Goal: Transaction & Acquisition: Purchase product/service

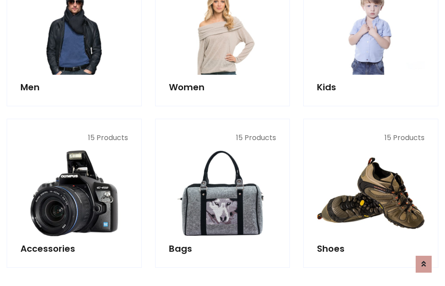
scroll to position [297, 0]
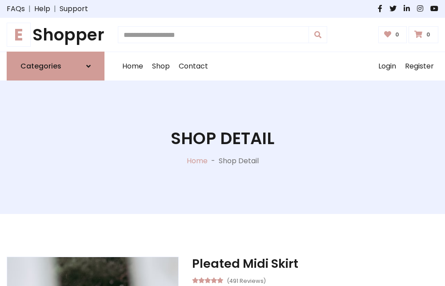
click at [56, 35] on h1 "E Shopper" at bounding box center [56, 35] width 98 height 20
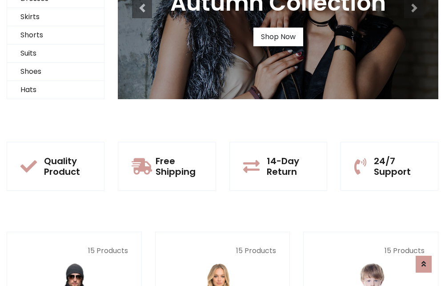
scroll to position [86, 0]
